Goal: Transaction & Acquisition: Obtain resource

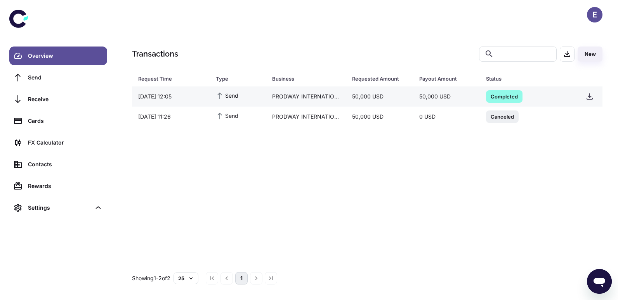
click at [500, 99] on span "Completed" at bounding box center [504, 96] width 36 height 8
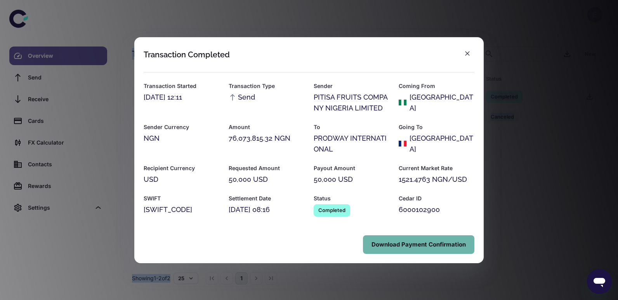
click at [421, 243] on button "Download Payment Confirmation" at bounding box center [418, 245] width 111 height 19
